Goal: Information Seeking & Learning: Learn about a topic

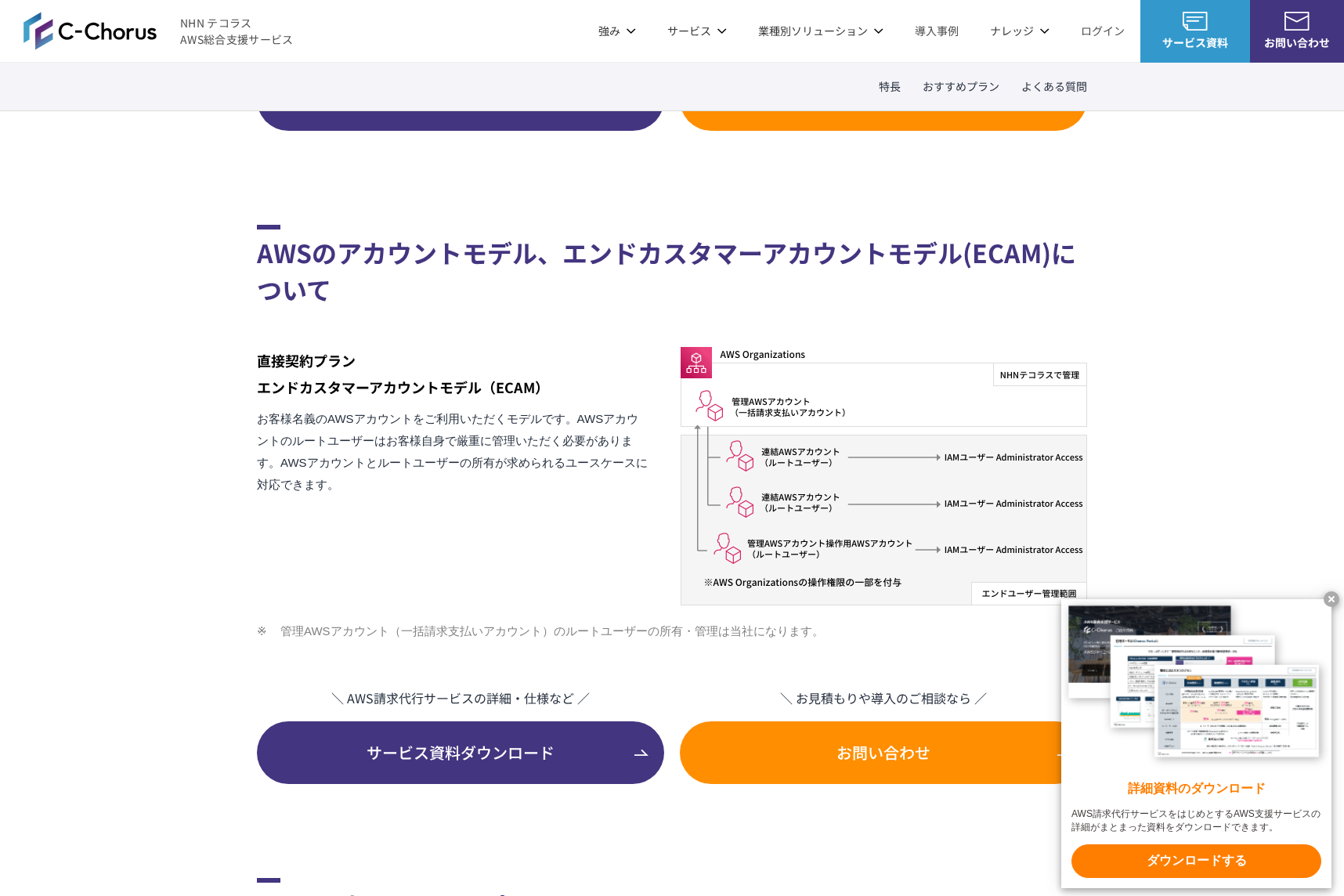
scroll to position [1670, 0]
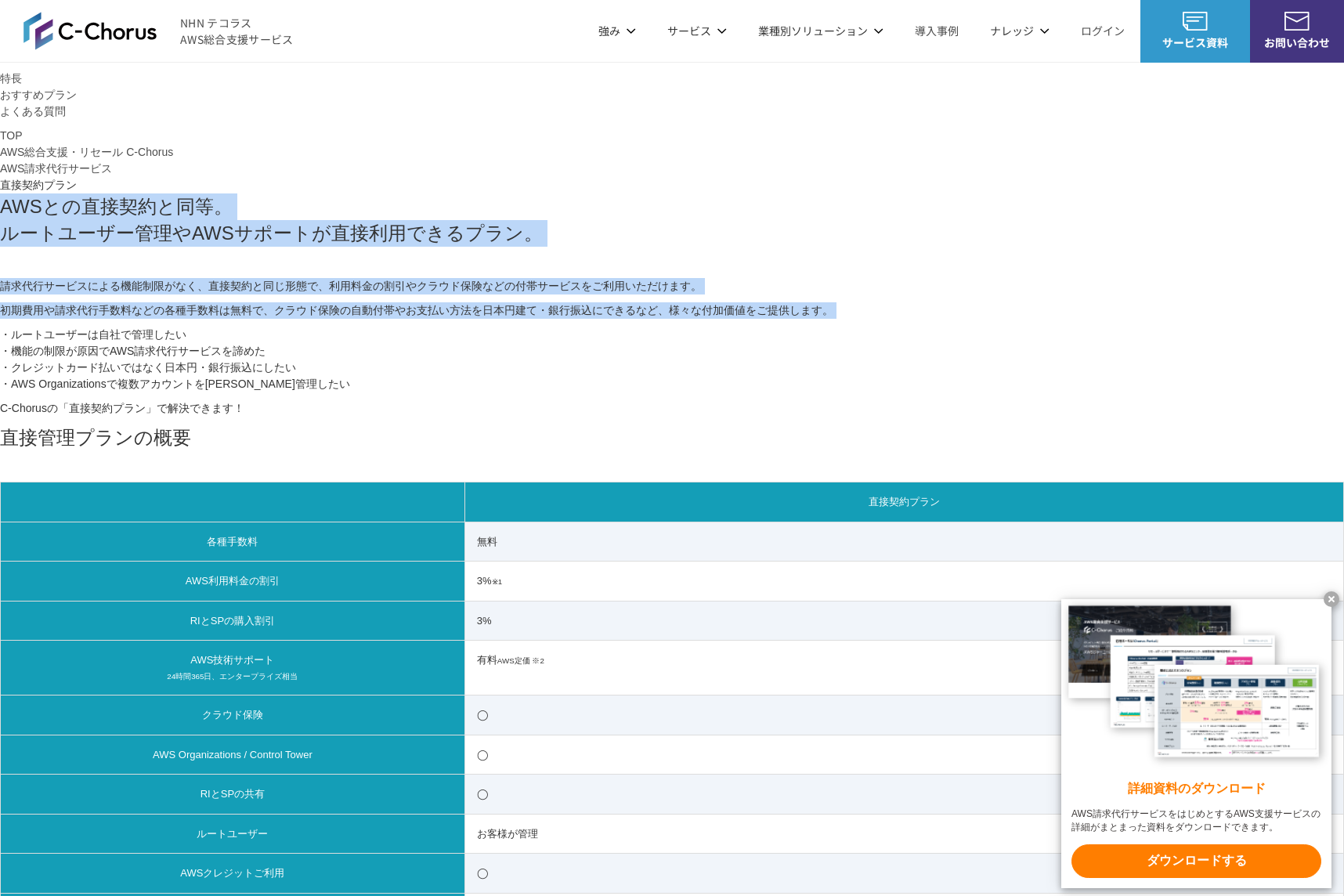
drag, startPoint x: 259, startPoint y: 400, endPoint x: 391, endPoint y: 578, distance: 221.6
click at [391, 416] on section "AWSとの直接契約と同等。 ルートユーザー管理やAWSサポートが直接利用できるプラン。 請求代行サービスによる機能制限がなく、直接契約と同じ形態で、利用料金の…" at bounding box center [672, 304] width 1344 height 223
copy section "AWSとの直接契約と同等。 ルートユーザー管理やAWSサポートが直接利用できるプラン。 請求代行サービスによる機能制限がなく、直接契約と同じ形態で、利用料金の…"
